Goal: Task Accomplishment & Management: Use online tool/utility

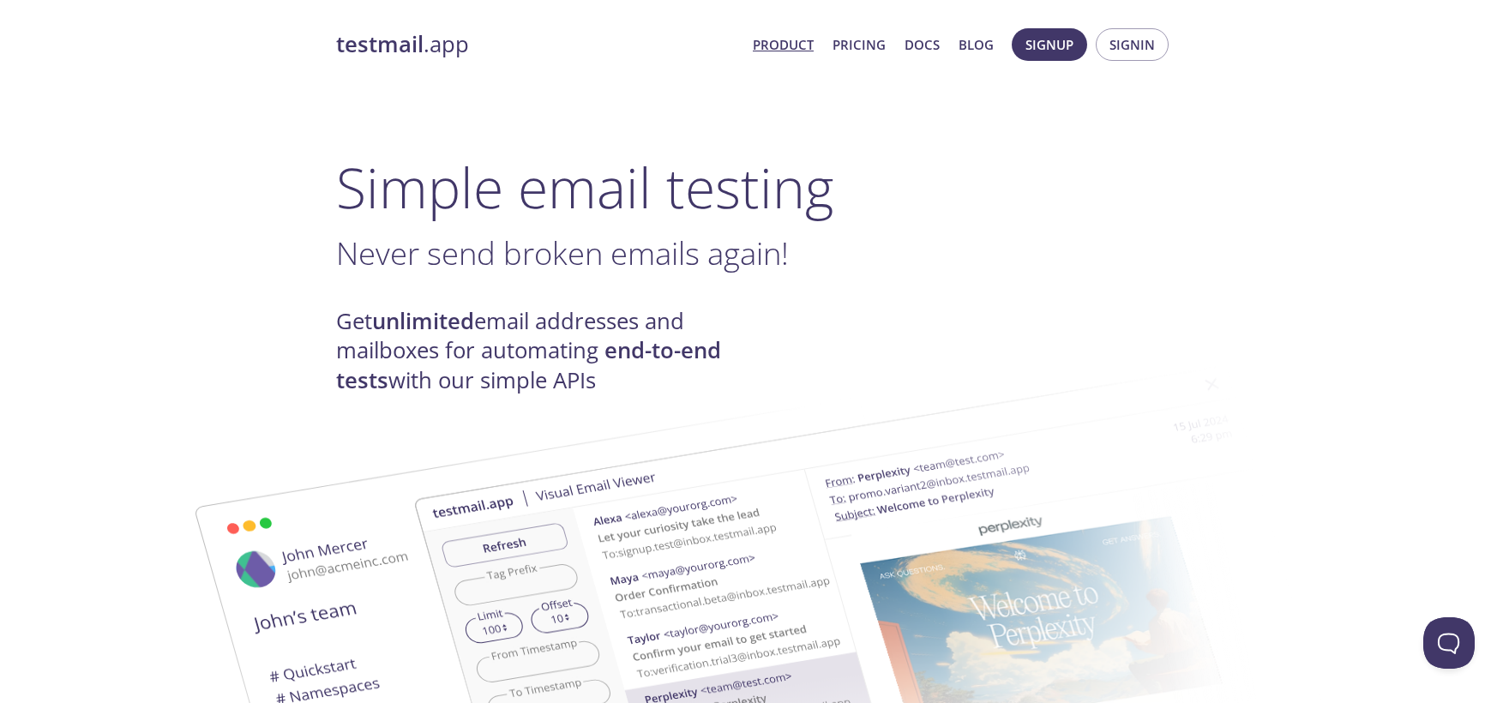
click at [920, 208] on h1 "Simple email testing" at bounding box center [754, 187] width 837 height 66
click at [1036, 62] on span "Signup Signin" at bounding box center [1089, 44] width 165 height 41
click at [1036, 61] on button "Signup" at bounding box center [1049, 44] width 75 height 33
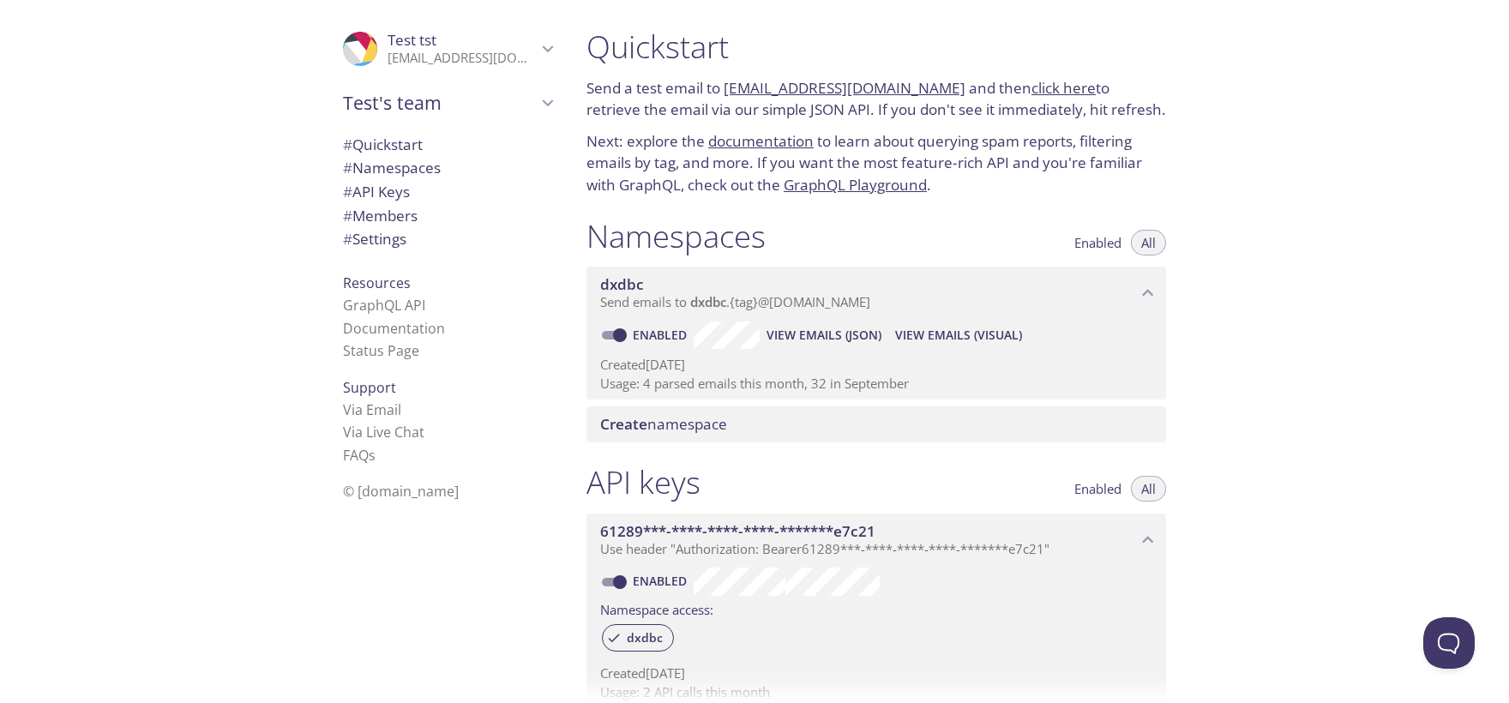
click at [1031, 85] on link "click here" at bounding box center [1063, 88] width 64 height 20
drag, startPoint x: 724, startPoint y: 82, endPoint x: 939, endPoint y: 87, distance: 214.3
click at [939, 87] on p "Send a test email to [EMAIL_ADDRESS][DOMAIN_NAME] and then click here to retrie…" at bounding box center [875, 99] width 579 height 44
copy p "[EMAIL_ADDRESS][DOMAIN_NAME]"
